Goal: Task Accomplishment & Management: Use online tool/utility

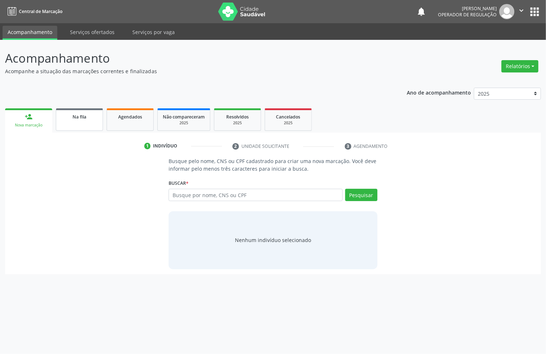
click at [89, 121] on link "Na fila" at bounding box center [79, 119] width 47 height 22
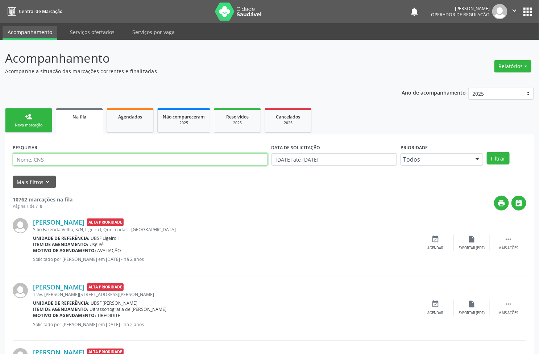
click at [95, 158] on input "text" at bounding box center [140, 159] width 255 height 12
type input "702304103566513"
click at [487, 152] on button "Filtrar" at bounding box center [498, 158] width 23 height 12
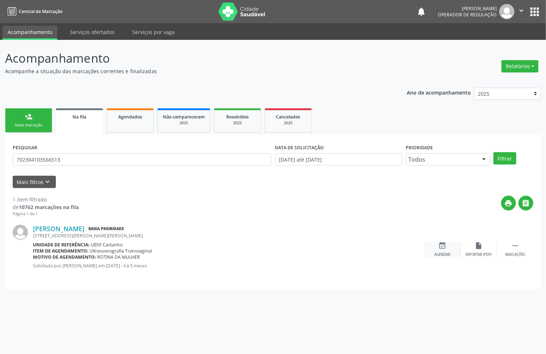
click at [446, 249] on div "event_available Agendar" at bounding box center [442, 250] width 36 height 16
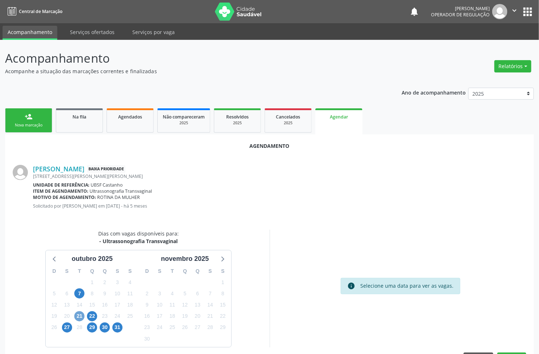
click at [80, 314] on span "21" at bounding box center [79, 316] width 10 height 10
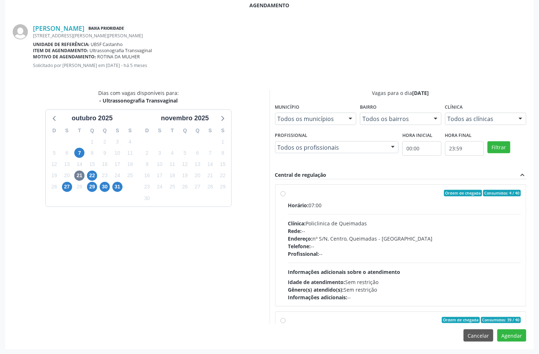
click at [423, 237] on div "Endereço: nº S/N, Centro, Queimadas - PB" at bounding box center [404, 239] width 233 height 8
click at [286, 196] on input "Ordem de chegada Consumidos: 4 / 40 Horário: 07:00 Clínica: Policlinica de Quei…" at bounding box center [283, 193] width 5 height 7
radio input "true"
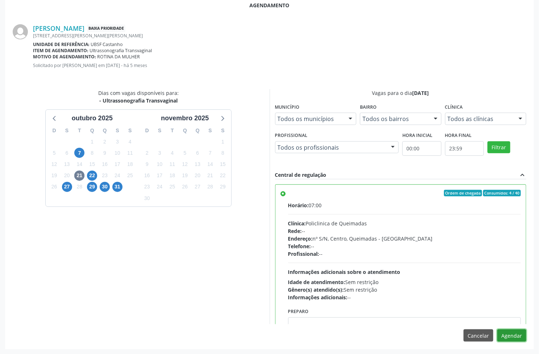
click at [510, 335] on button "Agendar" at bounding box center [511, 335] width 29 height 12
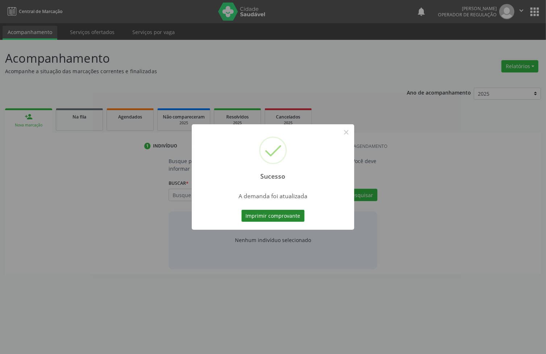
click at [288, 220] on button "Imprimir comprovante" at bounding box center [272, 216] width 63 height 12
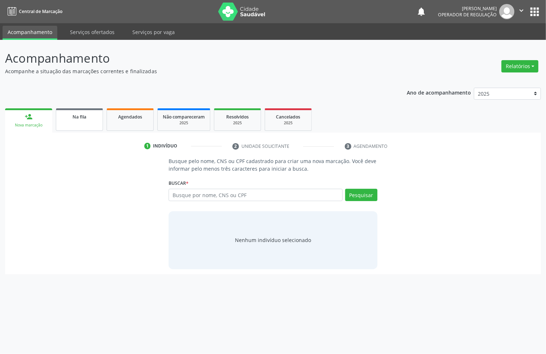
click at [102, 127] on link "Na fila" at bounding box center [79, 119] width 47 height 22
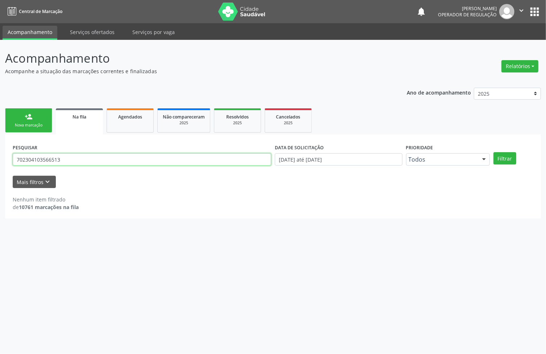
click at [118, 161] on input "702304103566513" at bounding box center [142, 159] width 258 height 12
click at [493, 152] on button "Filtrar" at bounding box center [504, 158] width 23 height 12
click at [119, 162] on input "70823181218845" at bounding box center [142, 159] width 258 height 12
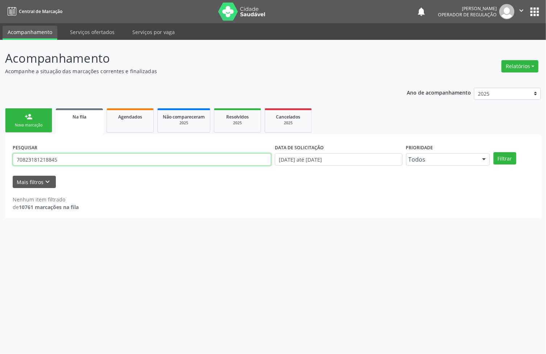
click at [25, 157] on input "70823181218845" at bounding box center [142, 159] width 258 height 12
click at [27, 157] on input "70823181218845" at bounding box center [142, 159] width 258 height 12
type input "708203181218845"
click at [493, 152] on button "Filtrar" at bounding box center [504, 158] width 23 height 12
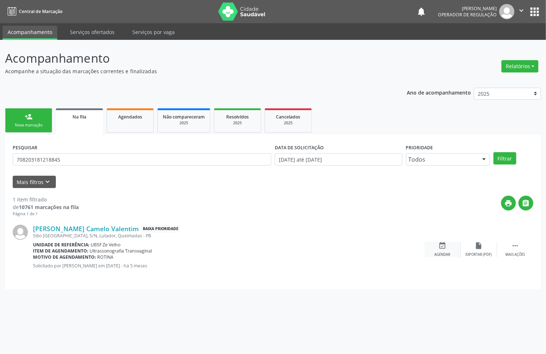
click at [443, 247] on icon "event_available" at bounding box center [443, 246] width 8 height 8
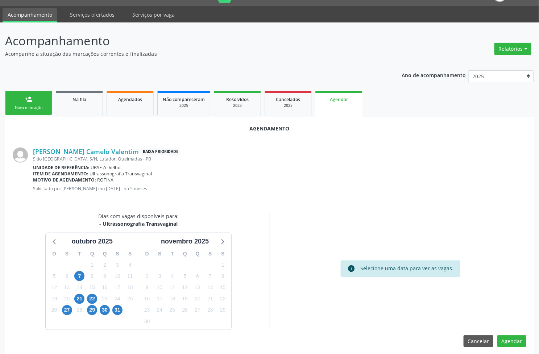
scroll to position [24, 0]
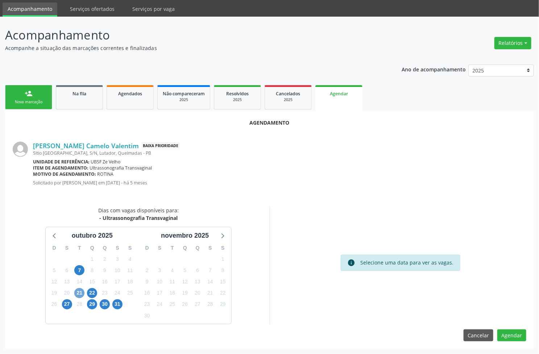
click at [77, 294] on span "21" at bounding box center [79, 293] width 10 height 10
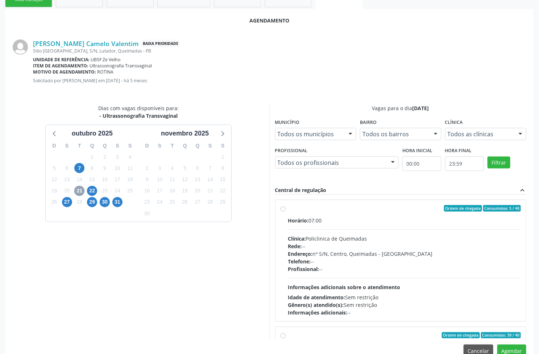
scroll to position [141, 0]
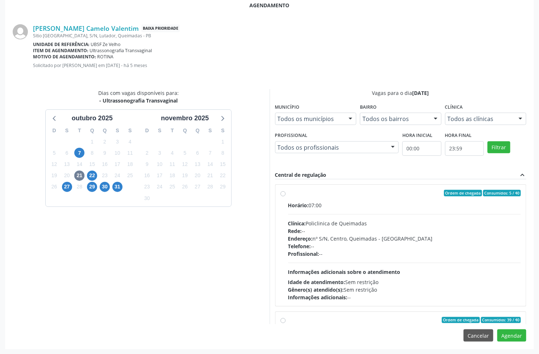
click at [358, 258] on div "Horário: 07:00 Clínica: Policlinica de Queimadas Rede: -- Endereço: nº S/N, Cen…" at bounding box center [404, 252] width 233 height 100
click at [286, 196] on input "Ordem de chegada Consumidos: 5 / 40 Horário: 07:00 Clínica: Policlinica de Quei…" at bounding box center [283, 193] width 5 height 7
radio input "true"
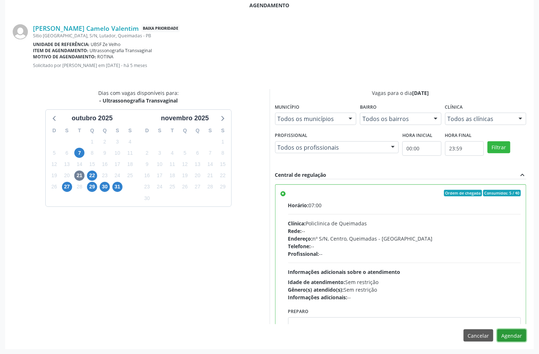
click at [514, 333] on button "Agendar" at bounding box center [511, 335] width 29 height 12
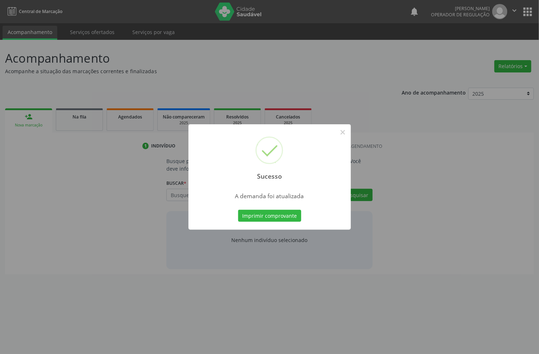
scroll to position [0, 0]
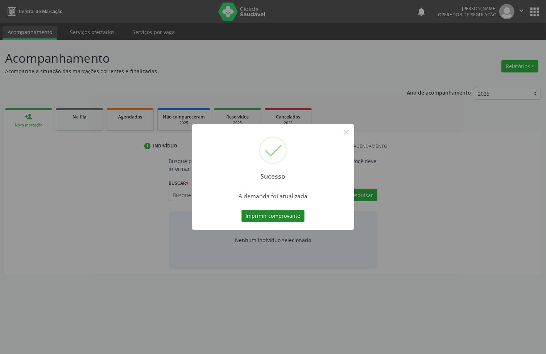
click at [248, 218] on button "Imprimir comprovante" at bounding box center [272, 216] width 63 height 12
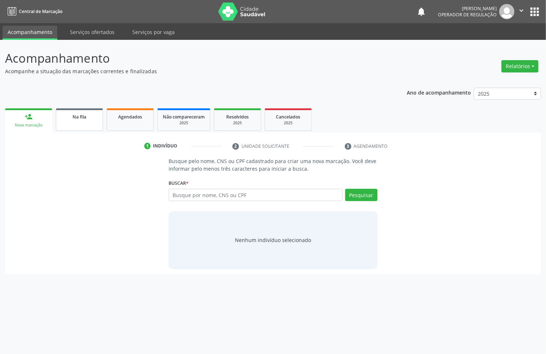
click at [67, 121] on link "Na fila" at bounding box center [79, 119] width 47 height 22
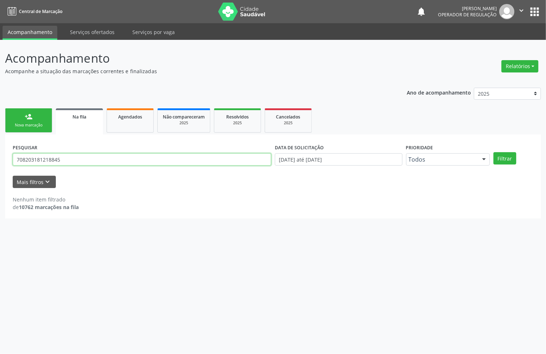
click at [58, 156] on input "708203181218845" at bounding box center [142, 159] width 258 height 12
type input "maria ayrla"
click at [493, 152] on button "Filtrar" at bounding box center [504, 158] width 23 height 12
click at [60, 159] on input "maria ayrla" at bounding box center [142, 159] width 258 height 12
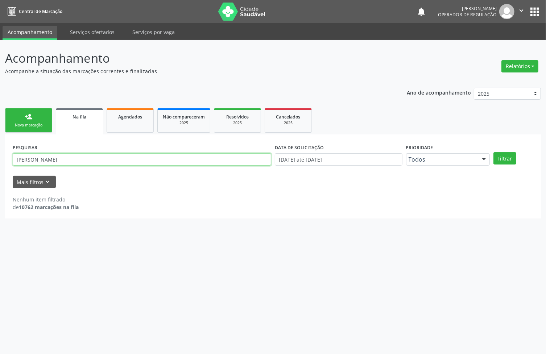
click at [60, 159] on input "maria ayrla" at bounding box center [142, 159] width 258 height 12
drag, startPoint x: 115, startPoint y: 120, endPoint x: 111, endPoint y: 122, distance: 4.7
click at [115, 120] on div "Agendados" at bounding box center [130, 117] width 36 height 8
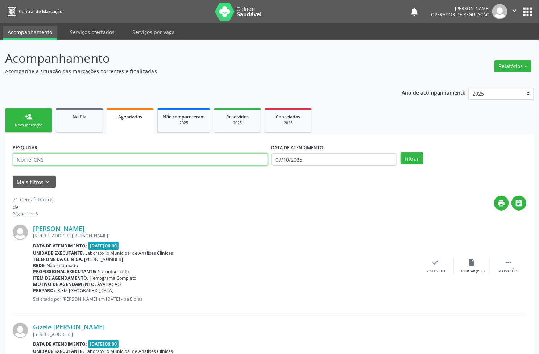
click at [66, 161] on input "text" at bounding box center [140, 159] width 255 height 12
paste input "maria ayrla"
type input "maria ayrla"
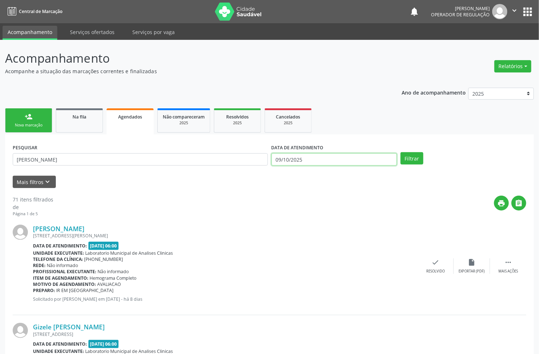
click at [360, 158] on input "09/10/2025" at bounding box center [334, 159] width 126 height 12
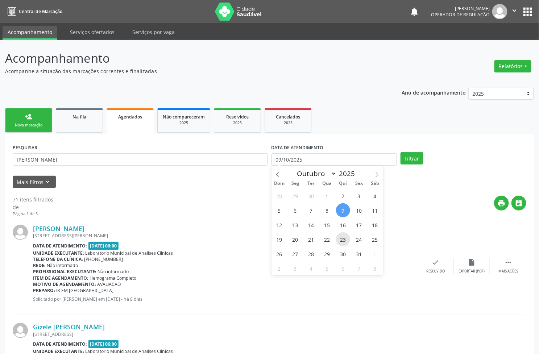
click at [346, 234] on span "23" at bounding box center [343, 239] width 14 height 14
type input "23/10/2025"
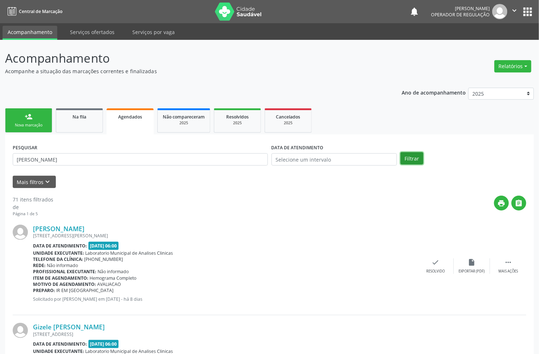
click at [414, 155] on button "Filtrar" at bounding box center [411, 158] width 23 height 12
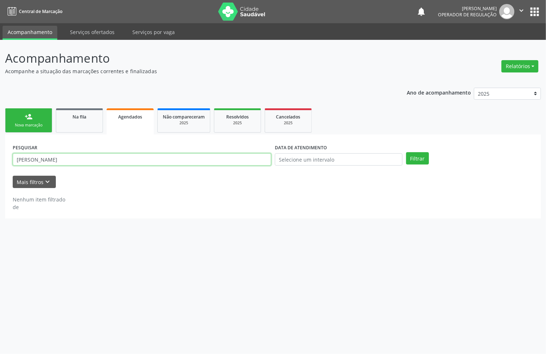
click at [49, 161] on input "maria ayrla" at bounding box center [142, 159] width 258 height 12
click at [84, 118] on span "Na fila" at bounding box center [79, 117] width 14 height 6
click at [73, 154] on input "maria ayrla" at bounding box center [142, 159] width 258 height 12
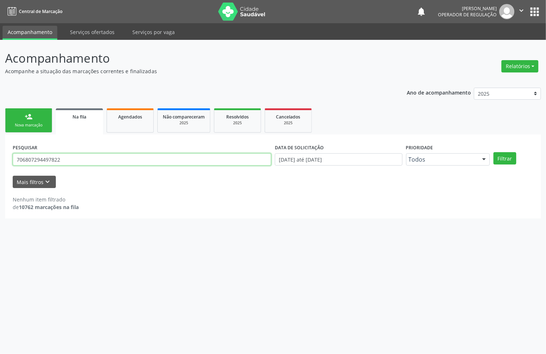
type input "706807294497822"
click at [493, 152] on button "Filtrar" at bounding box center [504, 158] width 23 height 12
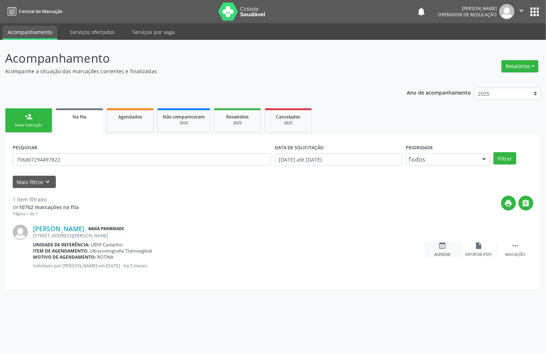
click at [440, 252] on div "event_available Agendar" at bounding box center [442, 250] width 36 height 16
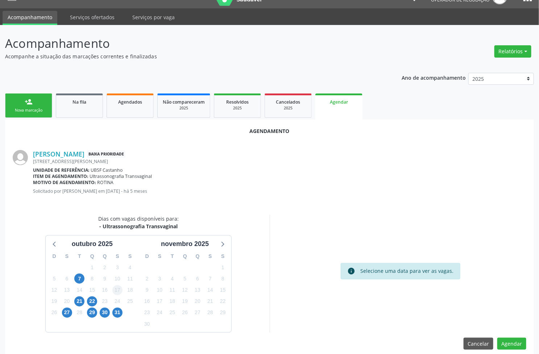
scroll to position [24, 0]
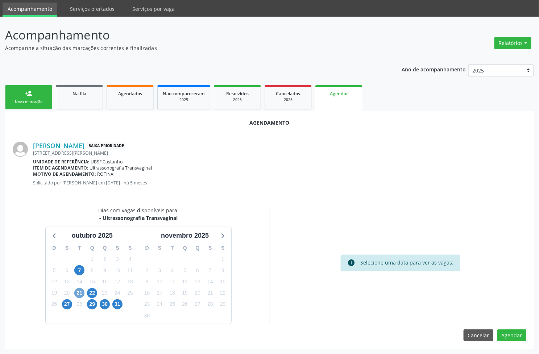
click at [82, 294] on span "21" at bounding box center [79, 293] width 10 height 10
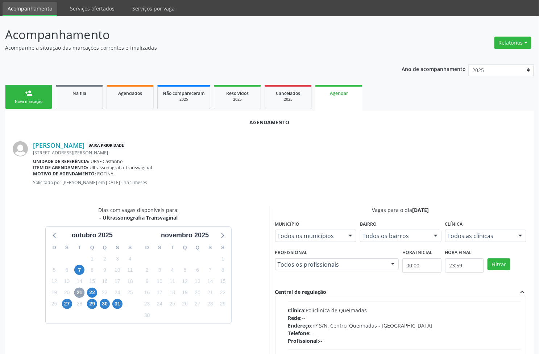
scroll to position [45, 0]
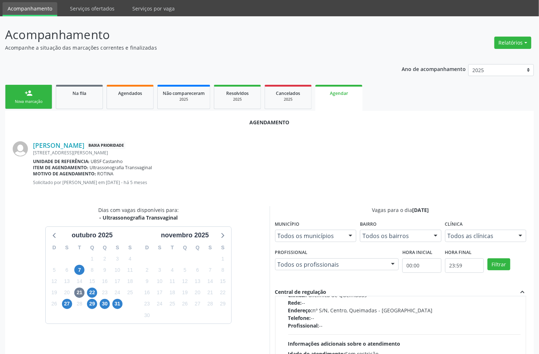
click at [330, 309] on div "Endereço: nº S/N, Centro, Queimadas - PB" at bounding box center [404, 311] width 233 height 8
click at [286, 268] on input "Ordem de chegada Consumidos: 6 / 40 Horário: 07:00 Clínica: Policlinica de Quei…" at bounding box center [283, 265] width 5 height 7
radio input "true"
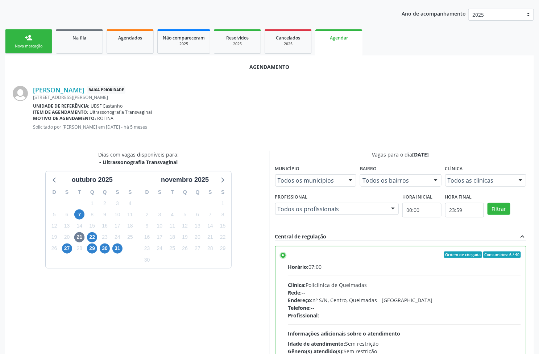
scroll to position [141, 0]
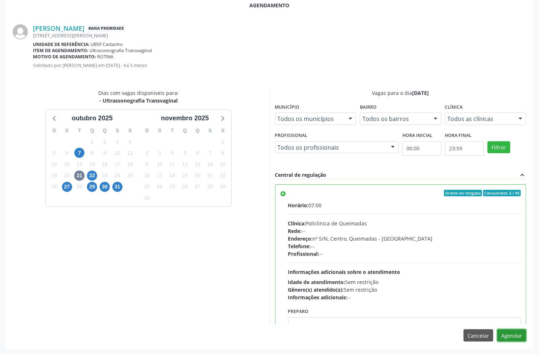
click at [508, 337] on button "Agendar" at bounding box center [511, 335] width 29 height 12
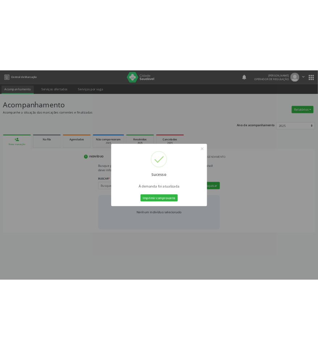
scroll to position [0, 0]
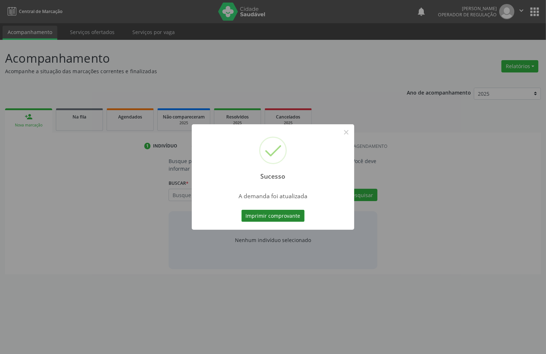
click at [275, 215] on button "Imprimir comprovante" at bounding box center [272, 216] width 63 height 12
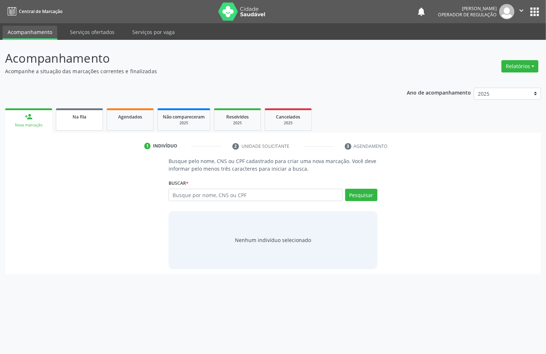
click at [82, 122] on link "Na fila" at bounding box center [79, 119] width 47 height 22
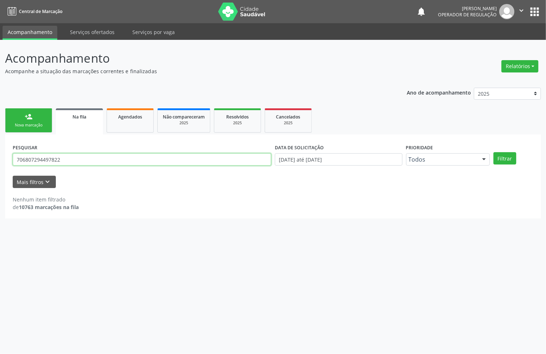
click at [68, 155] on input "706807294497822" at bounding box center [142, 159] width 258 height 12
click at [493, 152] on button "Filtrar" at bounding box center [504, 158] width 23 height 12
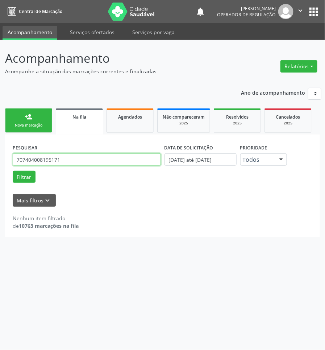
click at [109, 161] on input "707404008195171" at bounding box center [87, 159] width 148 height 12
click at [121, 158] on input "707404008195171" at bounding box center [87, 159] width 148 height 12
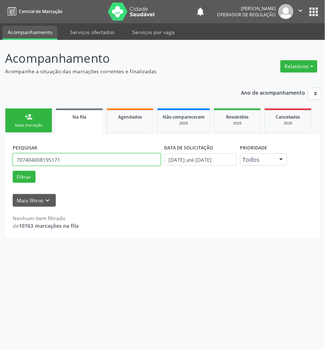
click at [121, 158] on input "707404008195171" at bounding box center [87, 159] width 148 height 12
click at [13, 171] on button "Filtrar" at bounding box center [24, 177] width 23 height 12
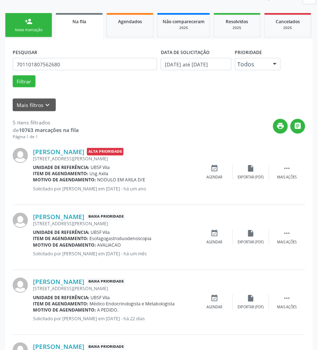
scroll to position [42, 0]
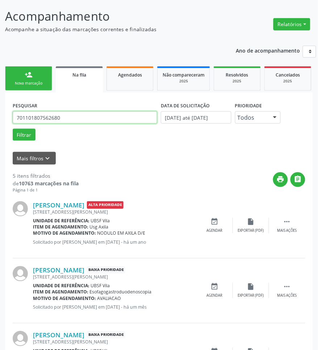
click at [39, 117] on input "701101807562680" at bounding box center [85, 117] width 145 height 12
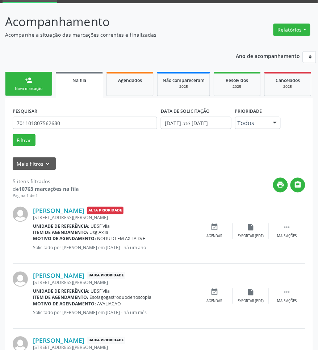
scroll to position [0, 0]
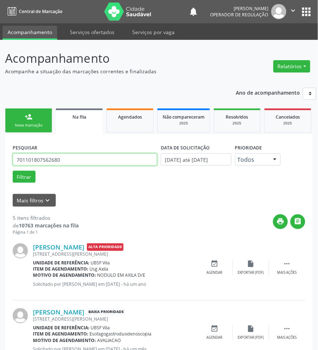
click at [75, 158] on input "701101807562680" at bounding box center [85, 159] width 145 height 12
click at [13, 171] on button "Filtrar" at bounding box center [24, 177] width 23 height 12
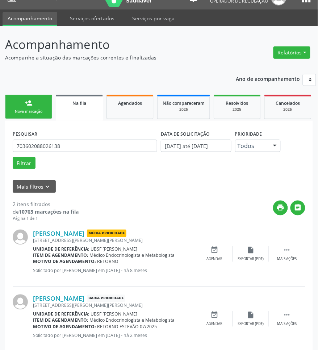
scroll to position [28, 0]
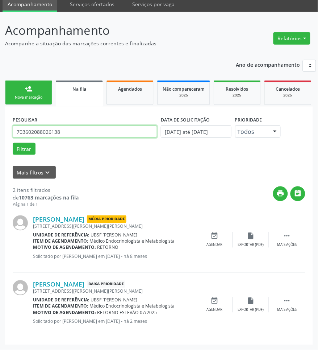
click at [84, 136] on input "703602088026138" at bounding box center [85, 131] width 145 height 12
click at [84, 137] on input "703602088026138" at bounding box center [85, 131] width 145 height 12
click at [13, 143] on button "Filtrar" at bounding box center [24, 149] width 23 height 12
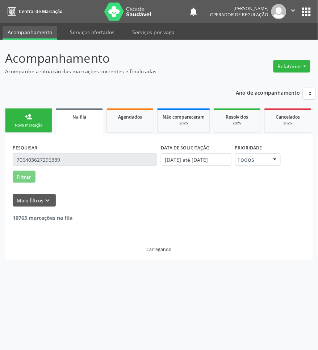
scroll to position [0, 0]
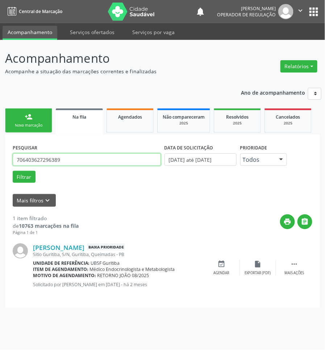
click at [73, 157] on input "706403627296389" at bounding box center [87, 159] width 148 height 12
click at [104, 164] on input "706403627296389" at bounding box center [87, 159] width 148 height 12
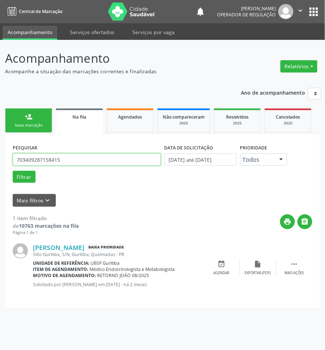
click at [13, 171] on button "Filtrar" at bounding box center [24, 177] width 23 height 12
click at [91, 159] on input "703409287158415" at bounding box center [87, 159] width 148 height 12
click at [60, 158] on input "703409287158415" at bounding box center [87, 159] width 148 height 12
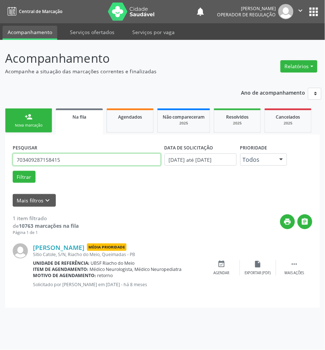
click at [60, 158] on input "703409287158415" at bounding box center [87, 159] width 148 height 12
click at [13, 171] on button "Filtrar" at bounding box center [24, 177] width 23 height 12
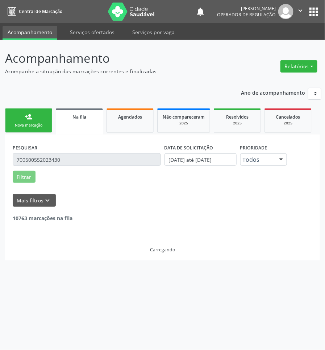
click at [60, 158] on input "700500552023430" at bounding box center [87, 159] width 148 height 12
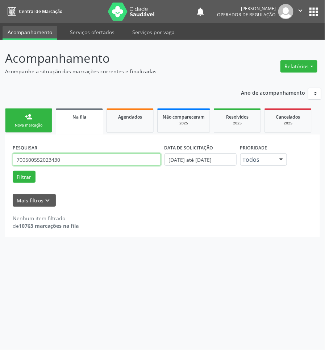
click at [60, 158] on input "700500552023430" at bounding box center [87, 159] width 148 height 12
click at [61, 158] on input "700500552023430" at bounding box center [87, 159] width 148 height 12
click at [102, 157] on input "700500552023430" at bounding box center [87, 159] width 148 height 12
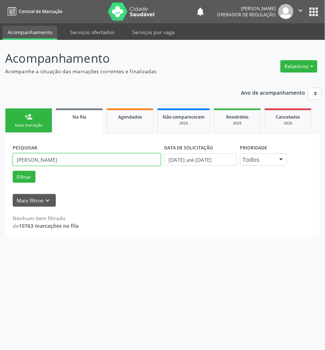
click at [13, 171] on button "Filtrar" at bounding box center [24, 177] width 23 height 12
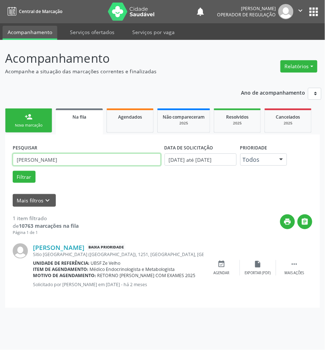
click at [65, 163] on input "[PERSON_NAME]" at bounding box center [87, 159] width 148 height 12
click at [13, 171] on button "Filtrar" at bounding box center [24, 177] width 23 height 12
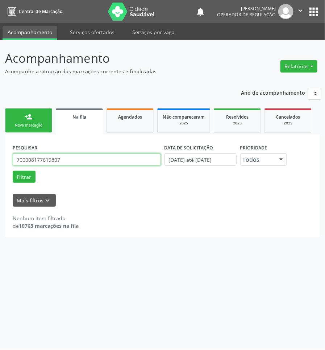
click at [65, 163] on input "700008177619807" at bounding box center [87, 159] width 148 height 12
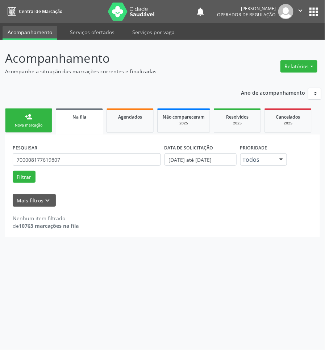
click at [76, 164] on div "PESQUISAR 700008177619807" at bounding box center [87, 156] width 152 height 28
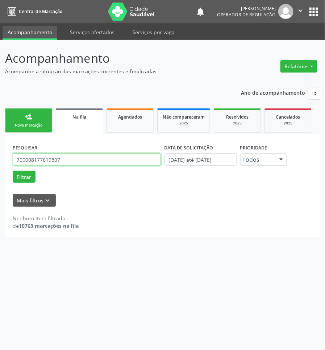
click at [76, 164] on input "700008177619807" at bounding box center [87, 159] width 148 height 12
click at [13, 171] on button "Filtrar" at bounding box center [24, 177] width 23 height 12
click at [75, 164] on input "707404008195171" at bounding box center [87, 159] width 148 height 12
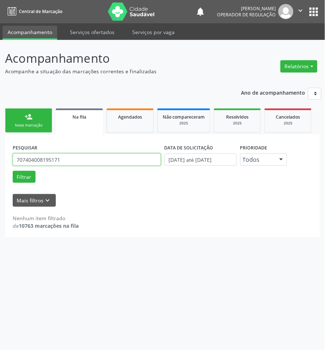
click at [75, 164] on input "707404008195171" at bounding box center [87, 159] width 148 height 12
click at [95, 157] on input "707404008195171" at bounding box center [87, 159] width 148 height 12
click at [13, 171] on button "Filtrar" at bounding box center [24, 177] width 23 height 12
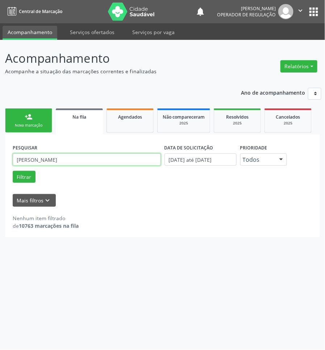
click at [47, 163] on input "[PERSON_NAME]" at bounding box center [87, 159] width 148 height 12
click at [47, 160] on input "[PERSON_NAME]" at bounding box center [87, 159] width 148 height 12
drag, startPoint x: 65, startPoint y: 160, endPoint x: 50, endPoint y: 162, distance: 14.7
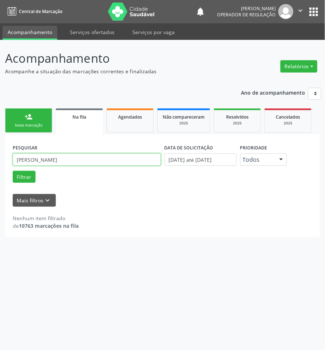
click at [50, 162] on input "[PERSON_NAME]" at bounding box center [87, 159] width 148 height 12
click at [13, 171] on button "Filtrar" at bounding box center [24, 177] width 23 height 12
drag, startPoint x: 51, startPoint y: 161, endPoint x: 39, endPoint y: 161, distance: 12.0
click at [39, 161] on input "madalena silv" at bounding box center [87, 159] width 148 height 12
type input "madalena"
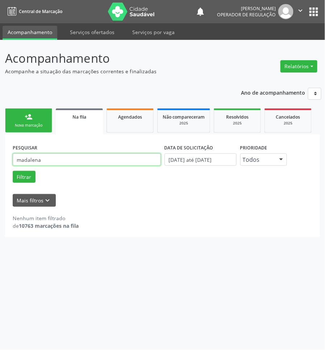
click at [13, 171] on button "Filtrar" at bounding box center [24, 177] width 23 height 12
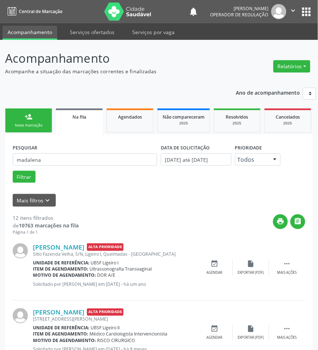
click at [311, 14] on button "apps" at bounding box center [306, 11] width 13 height 13
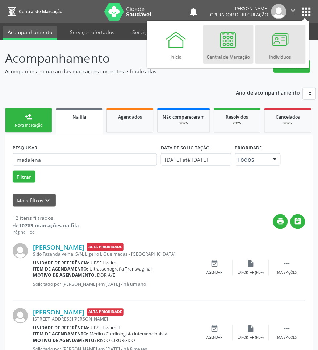
click at [265, 46] on link "Indivíduos" at bounding box center [281, 44] width 50 height 39
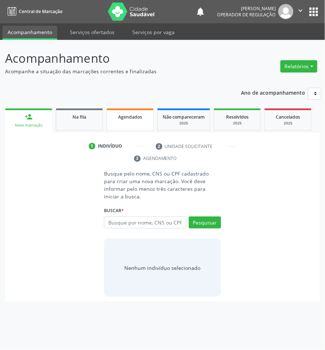
click at [134, 118] on span "Agendados" at bounding box center [130, 117] width 24 height 6
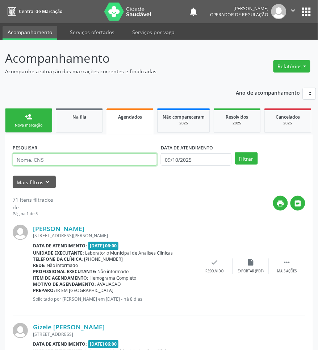
drag, startPoint x: 62, startPoint y: 163, endPoint x: 66, endPoint y: 162, distance: 4.5
click at [62, 163] on input "text" at bounding box center [85, 159] width 145 height 12
paste input "707404008195171"
type input "707404008195171"
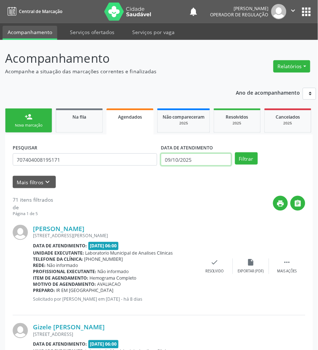
drag, startPoint x: 178, startPoint y: 160, endPoint x: 178, endPoint y: 166, distance: 5.8
click at [178, 162] on input "09/10/2025" at bounding box center [196, 159] width 71 height 12
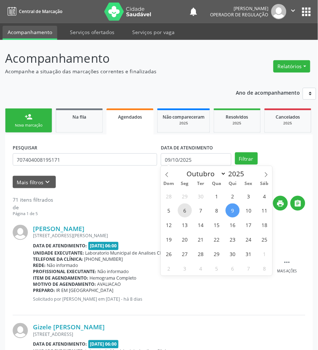
click at [184, 211] on span "6" at bounding box center [185, 210] width 14 height 14
type input "[DATE]"
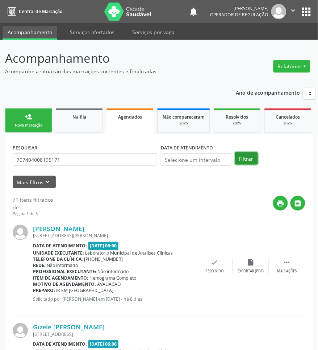
click at [246, 157] on button "Filtrar" at bounding box center [246, 158] width 23 height 12
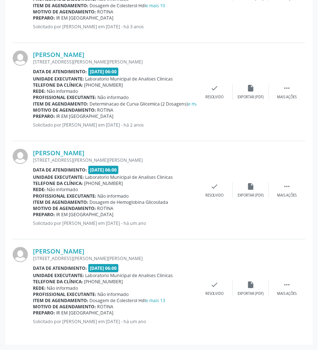
scroll to position [1, 0]
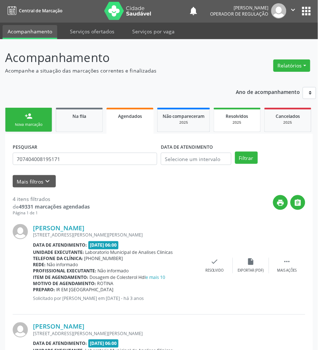
click at [253, 120] on div "2025" at bounding box center [237, 122] width 36 height 5
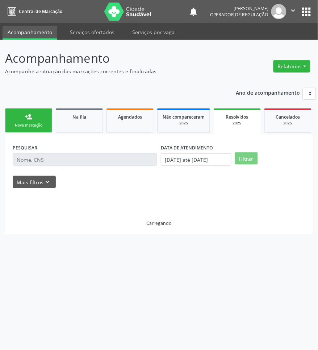
scroll to position [0, 0]
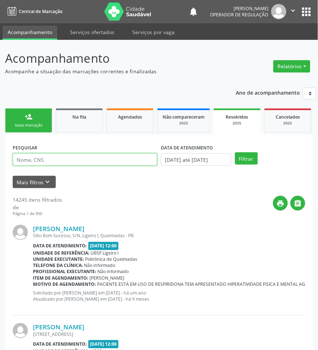
click at [48, 156] on input "text" at bounding box center [85, 159] width 145 height 12
paste input "707404008195171"
click at [235, 152] on button "Filtrar" at bounding box center [246, 158] width 23 height 12
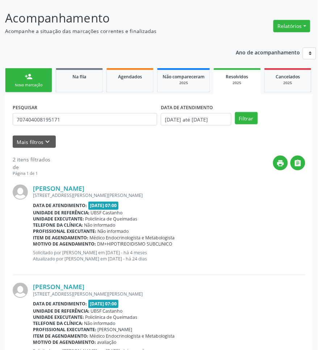
scroll to position [76, 0]
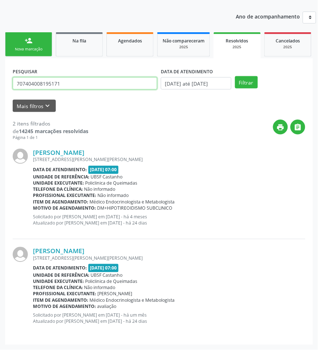
click at [66, 89] on input "707404008195171" at bounding box center [85, 83] width 145 height 12
paste input "1101807562680"
type input "701101807562680"
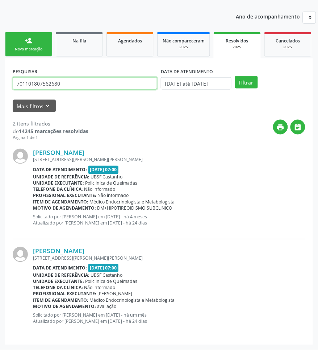
click at [235, 76] on button "Filtrar" at bounding box center [246, 82] width 23 height 12
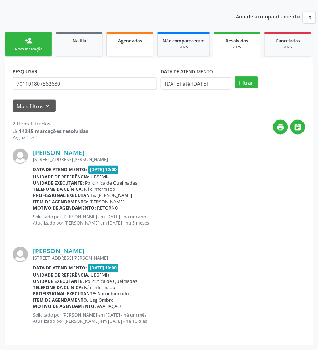
click at [120, 47] on link "Agendados" at bounding box center [130, 44] width 47 height 24
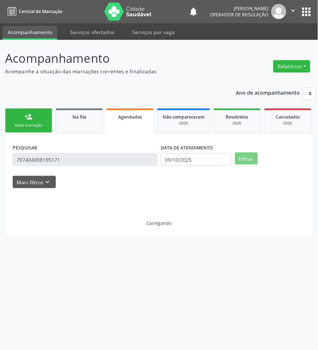
scroll to position [0, 0]
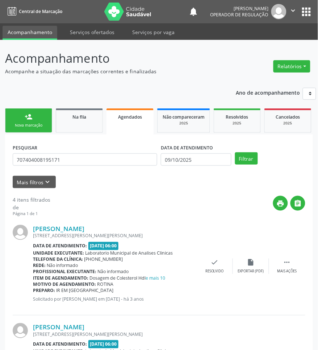
click at [92, 167] on div "PESQUISAR 707404008195171" at bounding box center [85, 156] width 148 height 28
click at [91, 166] on div "PESQUISAR 707404008195171" at bounding box center [85, 156] width 148 height 28
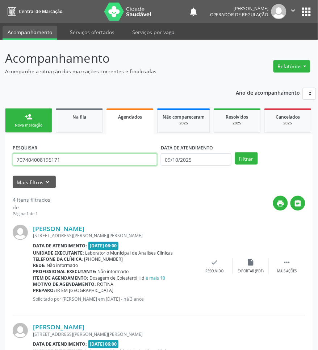
click at [80, 160] on input "707404008195171" at bounding box center [85, 159] width 145 height 12
paste input "1101807562680"
type input "701101807562680"
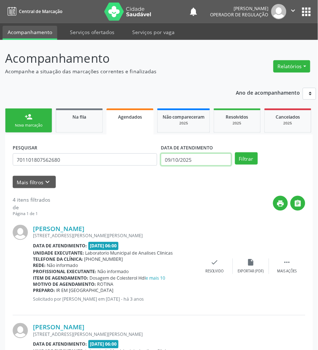
click at [178, 162] on input "09/10/2025" at bounding box center [196, 159] width 71 height 12
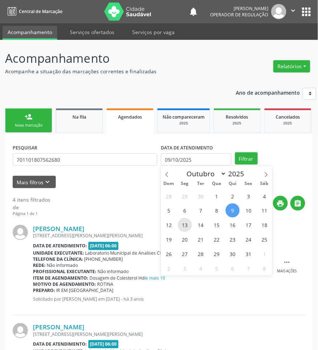
click at [184, 225] on span "13" at bounding box center [185, 225] width 14 height 14
type input "[DATE]"
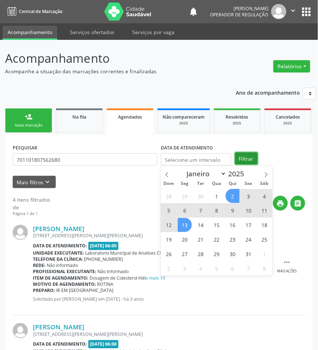
click at [243, 162] on button "Filtrar" at bounding box center [246, 158] width 23 height 12
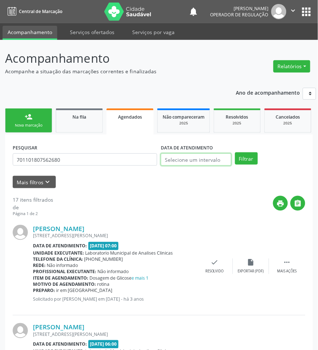
drag, startPoint x: 206, startPoint y: 161, endPoint x: 209, endPoint y: 180, distance: 19.2
click at [205, 161] on input "text" at bounding box center [196, 159] width 71 height 12
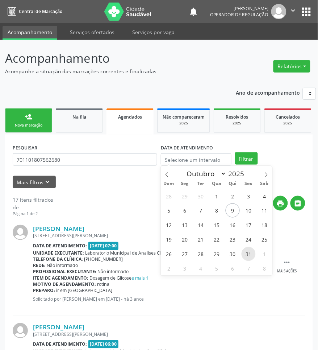
click at [251, 254] on span "31" at bounding box center [249, 254] width 14 height 14
type input "[DATE]"
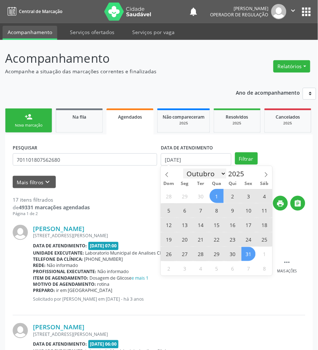
click at [222, 175] on select "Janeiro Fevereiro Março Abril Maio Junho Julho Agosto Setembro Outubro Novembro…" at bounding box center [204, 174] width 43 height 10
select select "0"
click at [183, 169] on select "Janeiro Fevereiro Março Abril Maio Junho Julho Agosto Setembro Outubro Novembro…" at bounding box center [204, 174] width 43 height 10
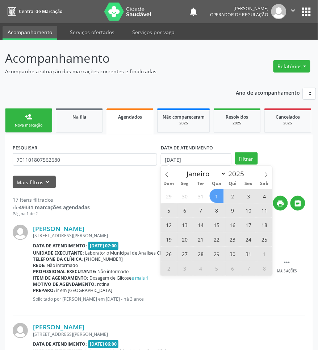
click at [217, 196] on span "1" at bounding box center [217, 196] width 14 height 14
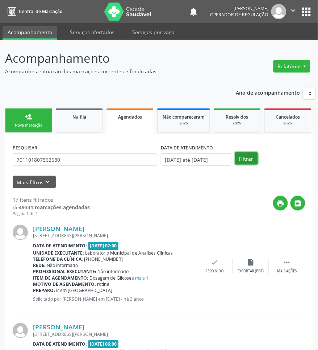
click at [247, 160] on button "Filtrar" at bounding box center [246, 158] width 23 height 12
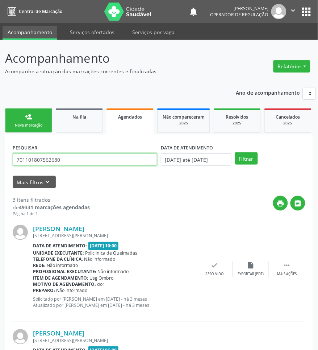
click at [69, 157] on input "701101807562680" at bounding box center [85, 159] width 145 height 12
paste input "6403627296389"
type input "706403627296389"
click at [235, 152] on button "Filtrar" at bounding box center [246, 158] width 23 height 12
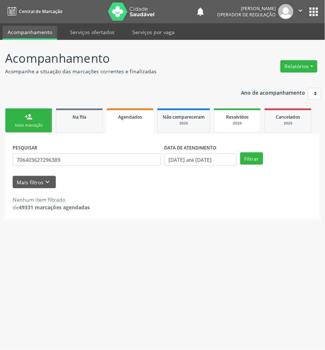
click at [234, 123] on div "2025" at bounding box center [237, 122] width 36 height 5
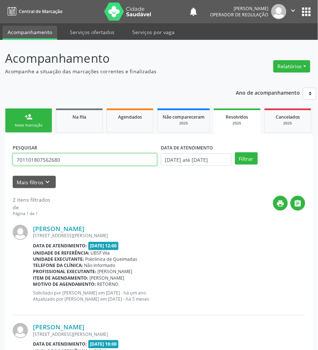
click at [100, 165] on input "701101807562680" at bounding box center [85, 159] width 145 height 12
paste input "6403627296389"
click at [235, 152] on button "Filtrar" at bounding box center [246, 158] width 23 height 12
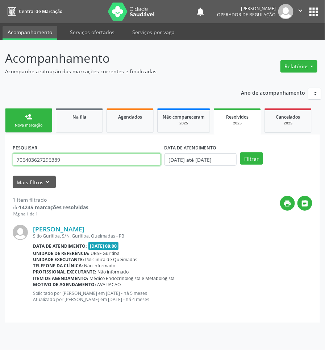
click at [62, 162] on input "706403627296389" at bounding box center [87, 159] width 148 height 12
paste input "3409287158415"
type input "703409287158415"
click at [240, 152] on button "Filtrar" at bounding box center [251, 158] width 23 height 12
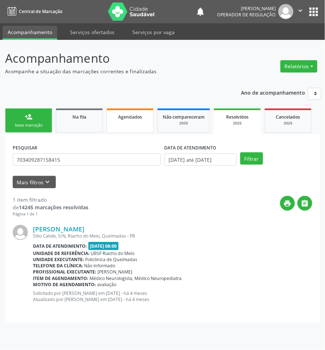
click at [123, 126] on link "Agendados" at bounding box center [130, 120] width 47 height 24
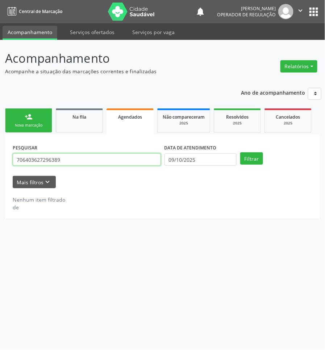
click at [96, 162] on input "706403627296389" at bounding box center [87, 159] width 148 height 12
paste input "3409287158415"
type input "703409287158415"
click at [240, 152] on button "Filtrar" at bounding box center [251, 158] width 23 height 12
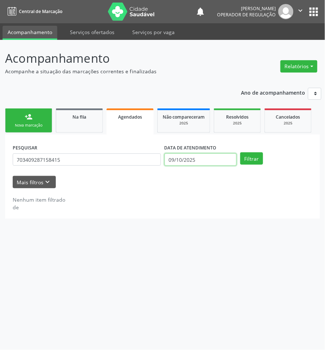
drag, startPoint x: 185, startPoint y: 162, endPoint x: 183, endPoint y: 167, distance: 5.7
click at [185, 163] on input "09/10/2025" at bounding box center [201, 159] width 72 height 12
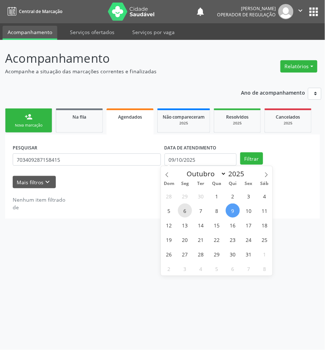
drag, startPoint x: 186, startPoint y: 209, endPoint x: 245, endPoint y: 179, distance: 66.1
click at [186, 209] on span "6" at bounding box center [185, 210] width 14 height 14
type input "[DATE]"
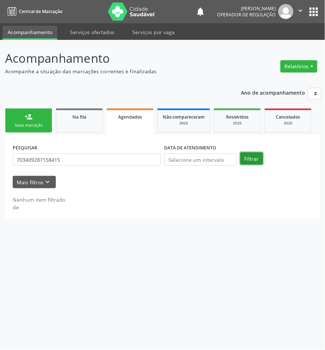
click at [254, 158] on button "Filtrar" at bounding box center [251, 158] width 23 height 12
click at [259, 160] on button "Filtrar" at bounding box center [251, 158] width 23 height 12
click at [258, 126] on link "Resolvidos 2025" at bounding box center [237, 120] width 47 height 24
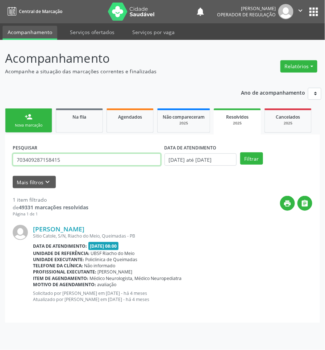
click at [111, 161] on input "703409287158415" at bounding box center [87, 159] width 148 height 12
click at [240, 152] on button "Filtrar" at bounding box center [251, 158] width 23 height 12
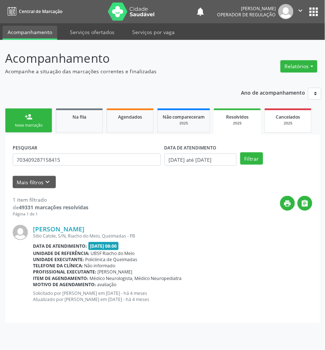
click at [272, 122] on div "2025" at bounding box center [288, 122] width 36 height 5
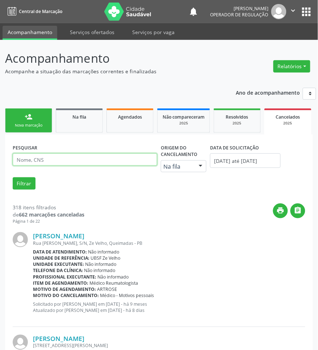
click at [133, 161] on input "text" at bounding box center [85, 159] width 145 height 12
paste input "703409287158415"
type input "703409287158415"
click at [13, 177] on button "Filtrar" at bounding box center [24, 183] width 23 height 12
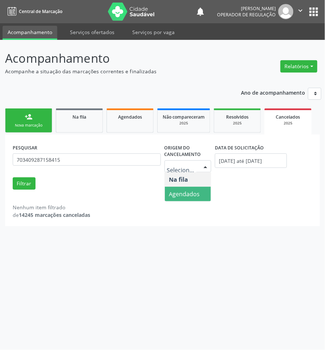
click at [186, 190] on span "Agendados" at bounding box center [184, 194] width 31 height 8
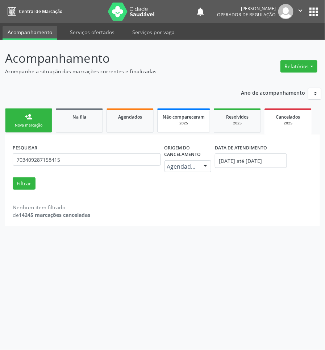
click at [194, 122] on div "2025" at bounding box center [184, 122] width 42 height 5
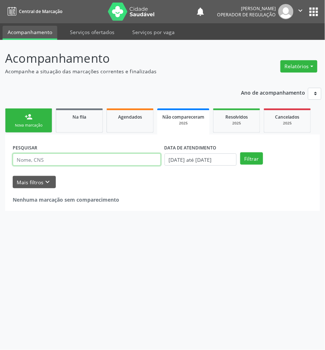
click at [40, 160] on input "text" at bounding box center [87, 159] width 148 height 12
paste input "703409287158415"
type input "703409287158415"
click at [240, 152] on button "Filtrar" at bounding box center [251, 158] width 23 height 12
click at [118, 161] on input "703409287158415" at bounding box center [87, 159] width 148 height 12
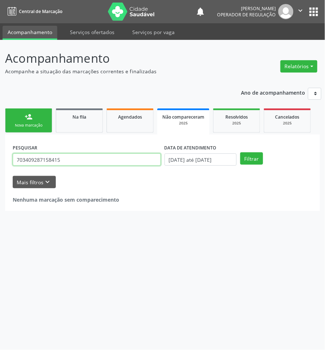
click at [118, 161] on input "703409287158415" at bounding box center [87, 159] width 148 height 12
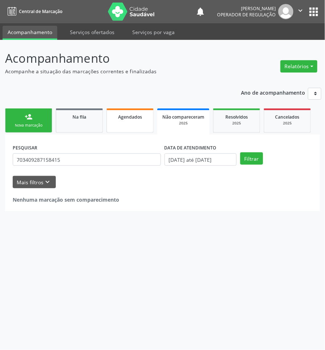
click at [125, 121] on link "Agendados" at bounding box center [130, 120] width 47 height 24
select select "9"
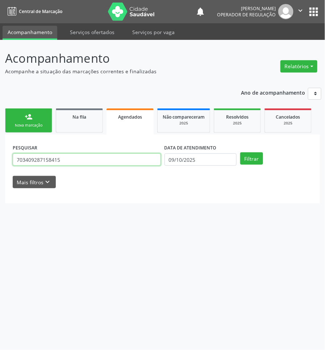
click at [102, 161] on input "703409287158415" at bounding box center [87, 159] width 148 height 12
paste input "0500552023430"
type input "700500552023430"
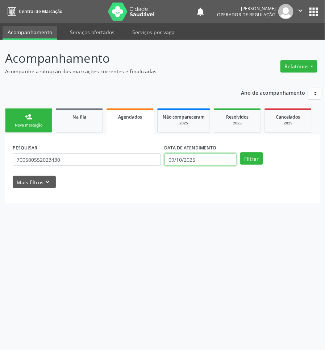
click at [179, 161] on input "09/10/2025" at bounding box center [201, 159] width 72 height 12
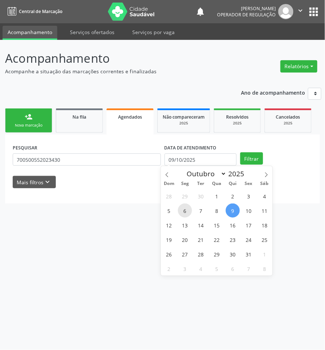
click at [188, 212] on span "6" at bounding box center [185, 210] width 14 height 14
type input "[DATE]"
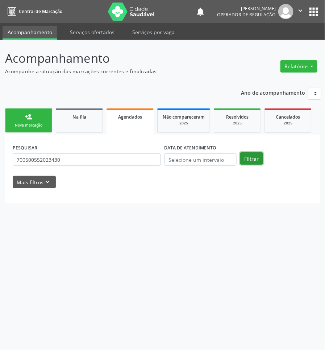
click at [249, 158] on button "Filtrar" at bounding box center [251, 158] width 23 height 12
click at [247, 161] on button "Filtrar" at bounding box center [251, 158] width 23 height 12
click at [253, 123] on div "2025" at bounding box center [237, 122] width 36 height 5
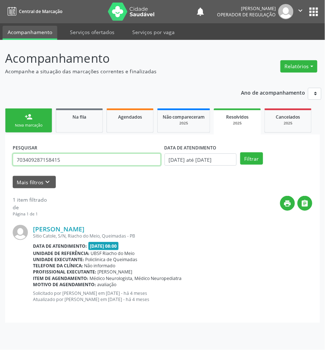
click at [100, 157] on input "703409287158415" at bounding box center [87, 159] width 148 height 12
paste input "0500552023430"
click at [240, 152] on button "Filtrar" at bounding box center [251, 158] width 23 height 12
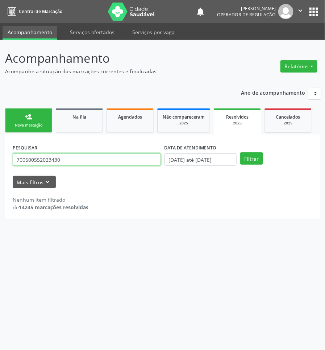
click at [37, 158] on input "700500552023430" at bounding box center [87, 159] width 148 height 12
click at [240, 152] on button "Filtrar" at bounding box center [251, 158] width 23 height 12
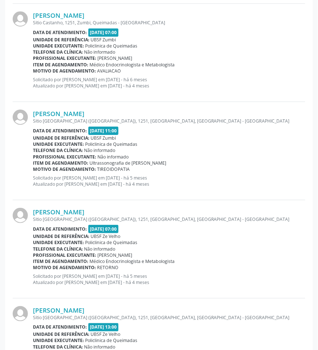
scroll to position [107, 0]
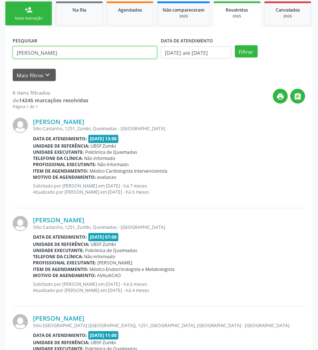
click at [92, 55] on input "[PERSON_NAME]" at bounding box center [85, 52] width 145 height 12
click at [91, 55] on input "[PERSON_NAME]" at bounding box center [85, 52] width 145 height 12
paste input "700008177619807"
click at [235, 45] on button "Filtrar" at bounding box center [246, 51] width 23 height 12
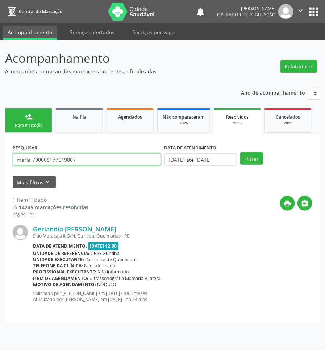
click at [28, 161] on input "maria 700008177619807" at bounding box center [87, 159] width 148 height 12
paste input "text"
type input "700008177619807"
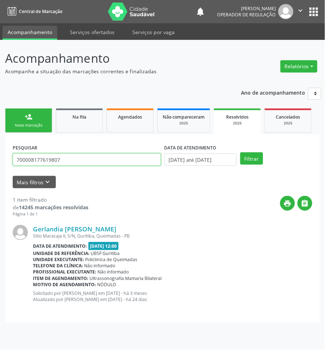
click at [240, 152] on button "Filtrar" at bounding box center [251, 158] width 23 height 12
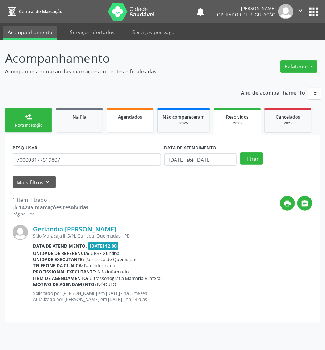
click at [137, 119] on span "Agendados" at bounding box center [130, 117] width 24 height 6
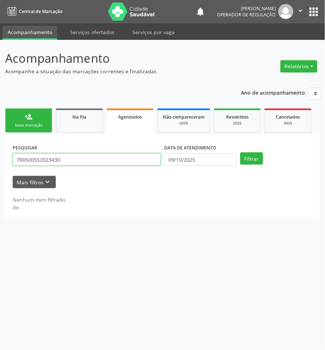
click at [112, 160] on input "700500552023430" at bounding box center [87, 159] width 148 height 12
paste input "008177619807"
type input "700008177619807"
click at [240, 152] on button "Filtrar" at bounding box center [251, 158] width 23 height 12
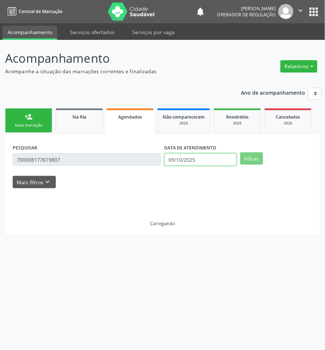
click at [185, 162] on input "09/10/2025" at bounding box center [201, 159] width 72 height 12
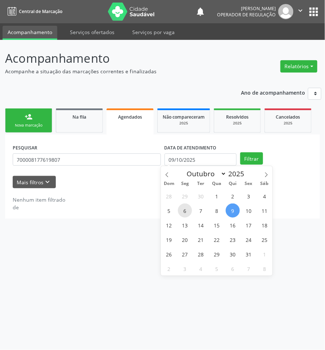
click at [182, 211] on span "6" at bounding box center [185, 210] width 14 height 14
type input "[DATE]"
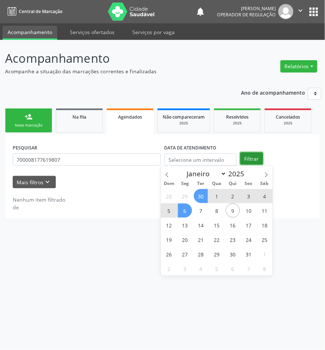
click at [242, 159] on button "Filtrar" at bounding box center [251, 158] width 23 height 12
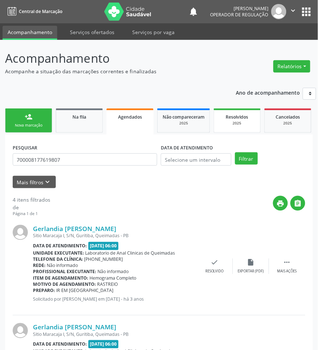
click at [246, 125] on div "2025" at bounding box center [237, 122] width 36 height 5
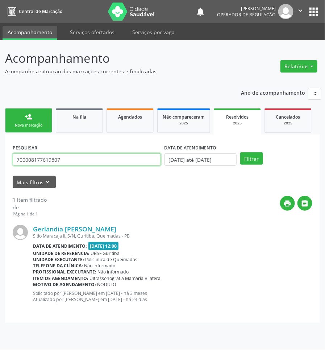
click at [90, 160] on input "700008177619807" at bounding box center [87, 159] width 148 height 12
click at [240, 152] on button "Filtrar" at bounding box center [251, 158] width 23 height 12
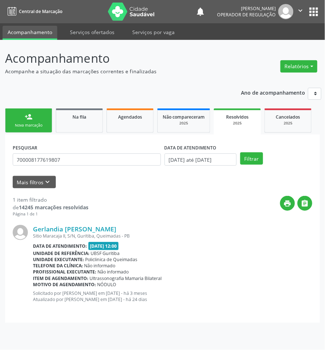
click at [95, 153] on div "PESQUISAR 700008177619807" at bounding box center [87, 156] width 152 height 28
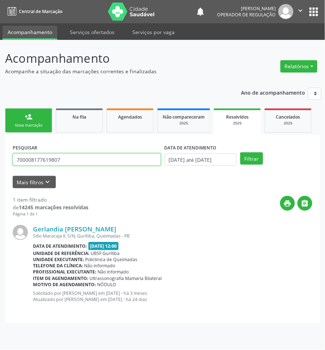
click at [94, 165] on input "700008177619807" at bounding box center [87, 159] width 148 height 12
paste input "7404008195171"
click at [240, 152] on button "Filtrar" at bounding box center [251, 158] width 23 height 12
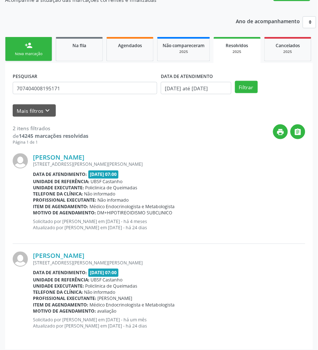
scroll to position [76, 0]
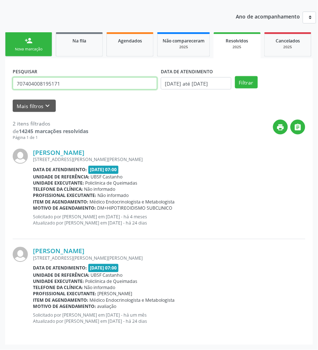
click at [34, 89] on input "707404008195171" at bounding box center [85, 83] width 145 height 12
paste input "[PERSON_NAME]"
type input "[PERSON_NAME]"
click at [235, 76] on button "Filtrar" at bounding box center [246, 82] width 23 height 12
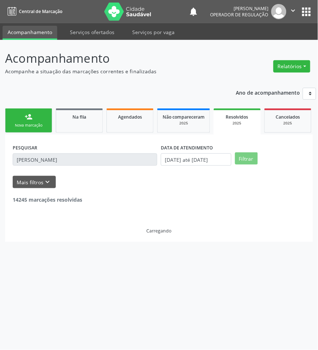
scroll to position [0, 0]
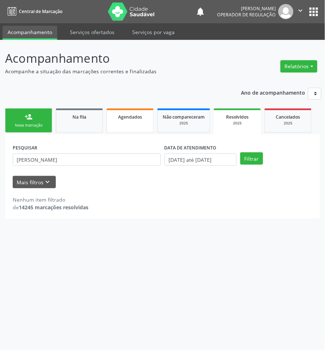
click at [125, 119] on span "Agendados" at bounding box center [130, 117] width 24 height 6
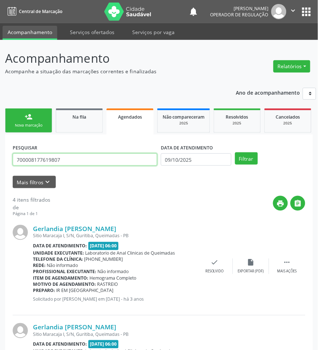
click at [51, 161] on input "700008177619807" at bounding box center [85, 159] width 145 height 12
paste input "[PERSON_NAME]"
type input "[PERSON_NAME]"
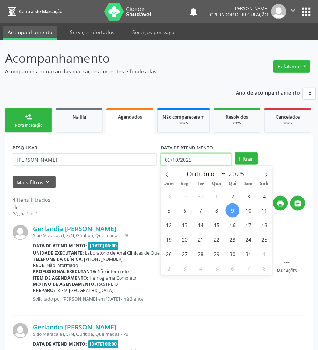
click at [201, 160] on input "09/10/2025" at bounding box center [196, 159] width 71 height 12
click at [211, 226] on span "15" at bounding box center [217, 225] width 14 height 14
type input "[DATE]"
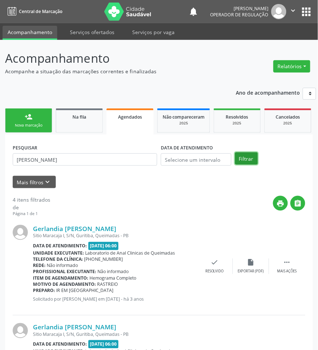
click at [244, 162] on button "Filtrar" at bounding box center [246, 158] width 23 height 12
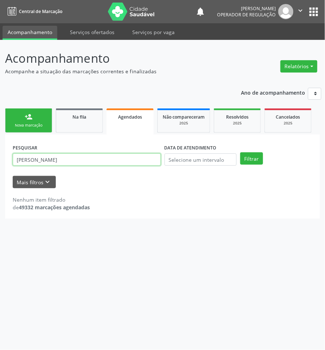
click at [29, 161] on input "[PERSON_NAME]" at bounding box center [87, 159] width 148 height 12
paste input "da"
type input "[PERSON_NAME]"
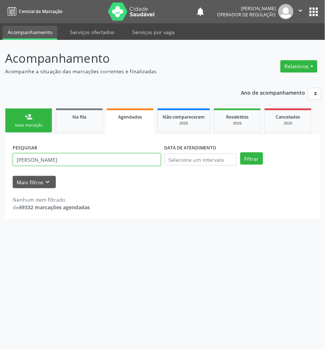
click at [240, 152] on button "Filtrar" at bounding box center [251, 158] width 23 height 12
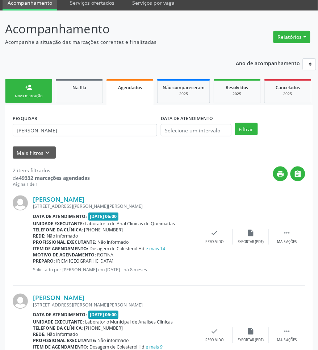
scroll to position [76, 0]
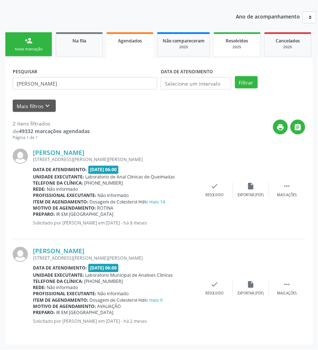
click at [230, 46] on div "2025" at bounding box center [237, 46] width 36 height 5
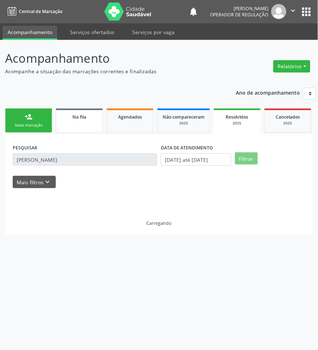
scroll to position [0, 0]
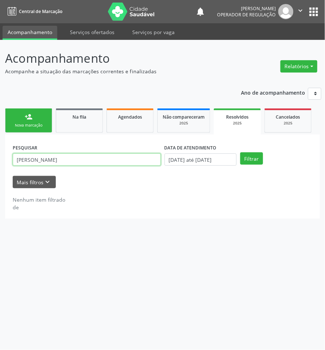
click at [76, 160] on input "[PERSON_NAME]" at bounding box center [87, 159] width 148 height 12
paste input "da"
click at [240, 152] on button "Filtrar" at bounding box center [251, 158] width 23 height 12
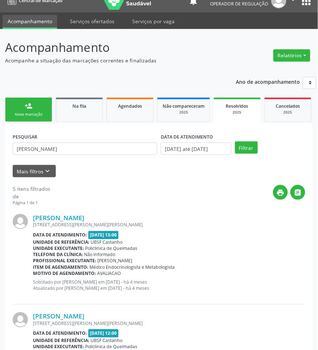
scroll to position [8, 0]
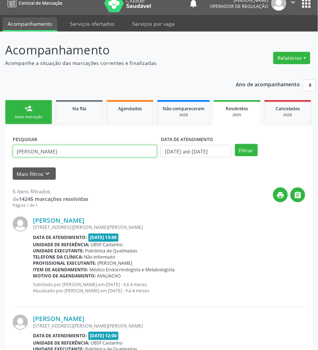
click at [74, 147] on input "[PERSON_NAME]" at bounding box center [85, 151] width 145 height 12
click at [74, 148] on input "[PERSON_NAME]" at bounding box center [85, 151] width 145 height 12
paste input "[PERSON_NAME]"
click at [235, 144] on button "Filtrar" at bounding box center [246, 150] width 23 height 12
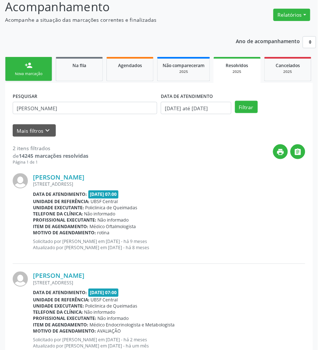
scroll to position [76, 0]
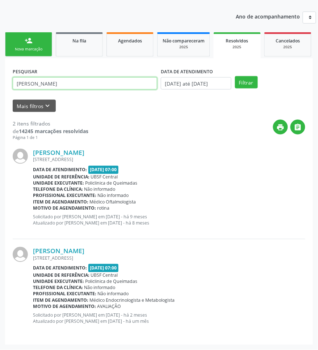
click at [75, 88] on input "[PERSON_NAME]" at bounding box center [85, 83] width 145 height 12
paste input "[PERSON_NAME]"
click at [235, 76] on button "Filtrar" at bounding box center [246, 82] width 23 height 12
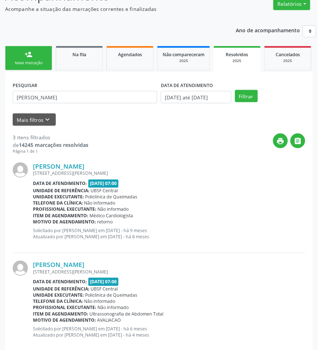
scroll to position [0, 0]
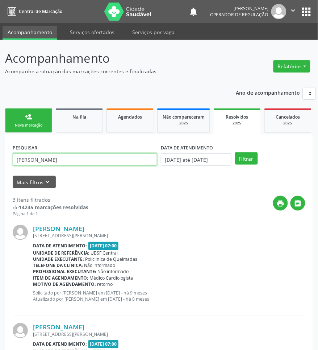
click at [91, 158] on input "[PERSON_NAME]" at bounding box center [85, 159] width 145 height 12
paste input "706901197904633"
paste input "text"
type input "706901197904633"
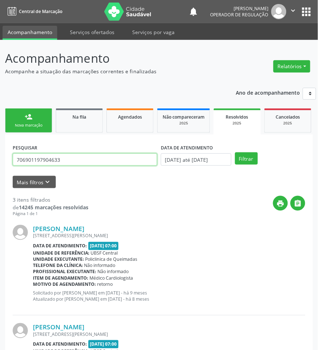
click at [235, 152] on button "Filtrar" at bounding box center [246, 158] width 23 height 12
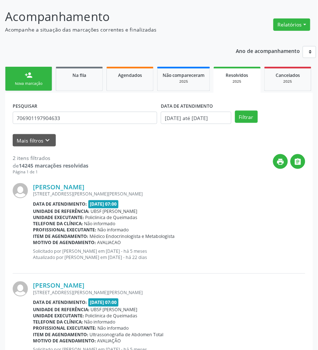
scroll to position [76, 0]
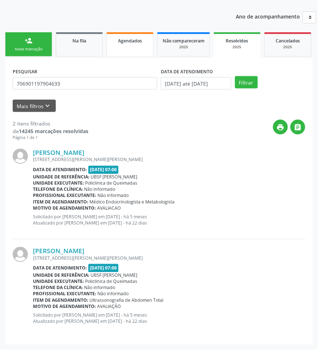
click at [123, 49] on link "Agendados" at bounding box center [130, 44] width 47 height 24
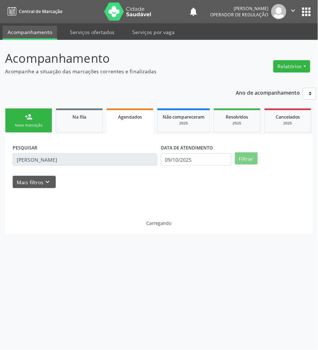
scroll to position [0, 0]
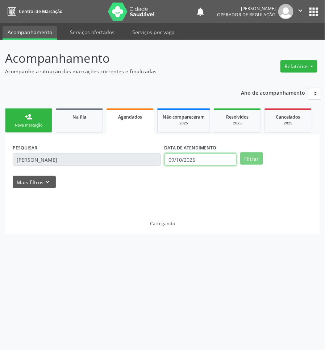
click at [196, 162] on input "09/10/2025" at bounding box center [201, 159] width 72 height 12
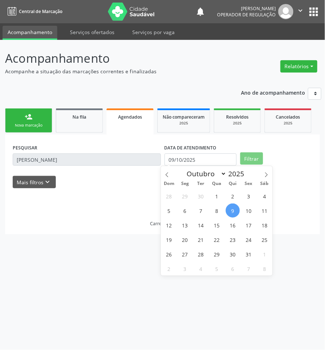
click at [208, 234] on div "28 29 30 1 2 3 4 5 6 7 8 9 10 11 12 13 14 15 16 17 18 19 20 21 22 23 24 25 26 2…" at bounding box center [217, 231] width 112 height 87
click at [192, 245] on div "28 29 30 1 2 3 4 5 6 7 8 9 10 11 12 13 14 15 16 17 18 19 20 21 22 23 24 25 26 2…" at bounding box center [217, 231] width 112 height 87
click at [184, 238] on span "20" at bounding box center [185, 239] width 14 height 14
type input "[DATE]"
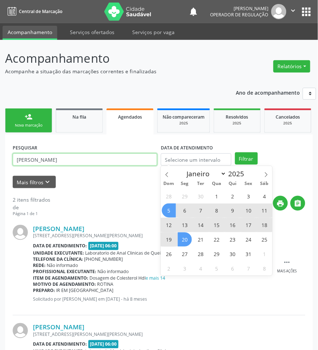
click at [105, 158] on input "[PERSON_NAME]" at bounding box center [85, 159] width 145 height 12
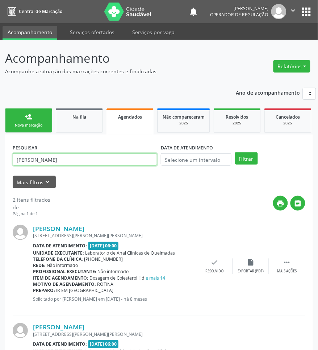
click at [105, 158] on input "[PERSON_NAME]" at bounding box center [85, 159] width 145 height 12
paste input "706901197904633"
type input "706901197904633"
click at [235, 152] on button "Filtrar" at bounding box center [246, 158] width 23 height 12
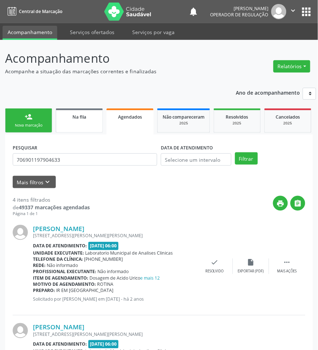
click at [98, 130] on link "Na fila" at bounding box center [79, 120] width 47 height 24
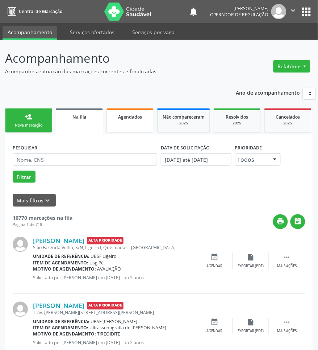
click at [130, 122] on link "Agendados" at bounding box center [130, 120] width 47 height 24
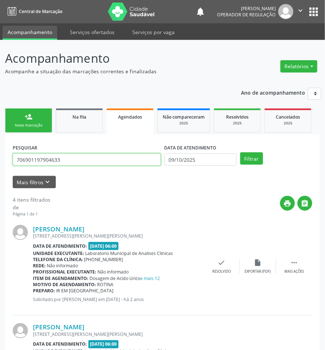
click at [93, 162] on input "706901197904633" at bounding box center [87, 159] width 148 height 12
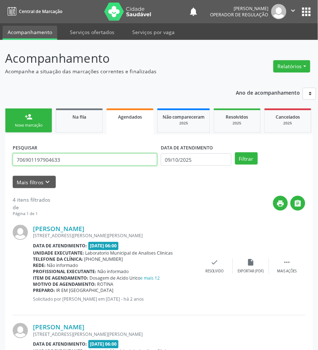
click at [122, 154] on input "706901197904633" at bounding box center [85, 159] width 145 height 12
paste input "808242942524"
type input "706808242942524"
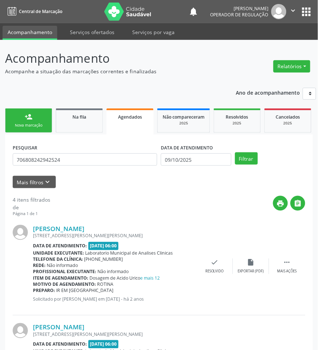
click at [167, 166] on div "DATA DE ATENDIMENTO [DATE]" at bounding box center [196, 156] width 74 height 28
click at [176, 165] on body "Central de Marcação notifications [PERSON_NAME] Operador de regulação  Configu…" at bounding box center [159, 175] width 318 height 350
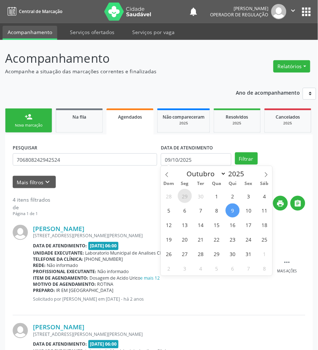
drag, startPoint x: 184, startPoint y: 200, endPoint x: 222, endPoint y: 184, distance: 41.1
click at [185, 200] on span "29" at bounding box center [185, 196] width 14 height 14
type input "[DATE]"
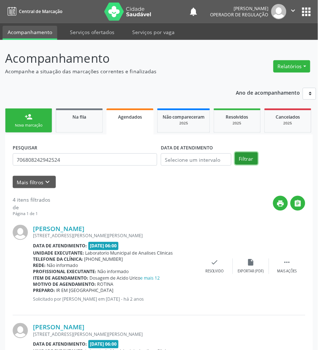
click at [248, 159] on button "Filtrar" at bounding box center [246, 158] width 23 height 12
click at [240, 109] on link "Resolvidos 2025" at bounding box center [237, 120] width 47 height 24
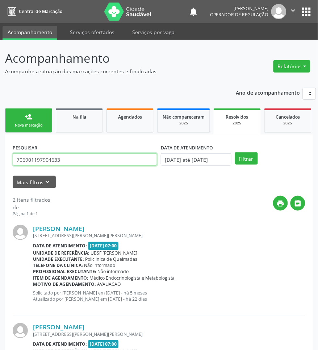
click at [128, 163] on input "706901197904633" at bounding box center [85, 159] width 145 height 12
paste input "808242942524"
click at [235, 152] on button "Filtrar" at bounding box center [246, 158] width 23 height 12
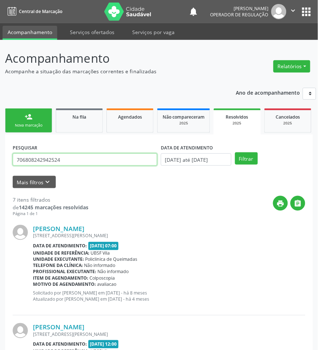
click at [77, 162] on input "706808242942524" at bounding box center [85, 159] width 145 height 12
paste input "0001408907903"
type input "700001408907903"
click at [235, 152] on button "Filtrar" at bounding box center [246, 158] width 23 height 12
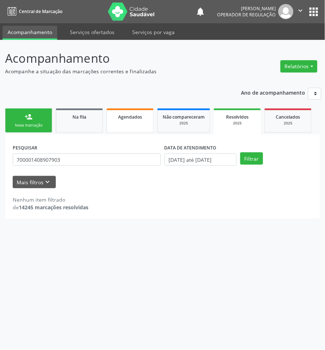
click at [138, 118] on span "Agendados" at bounding box center [130, 117] width 24 height 6
select select "9"
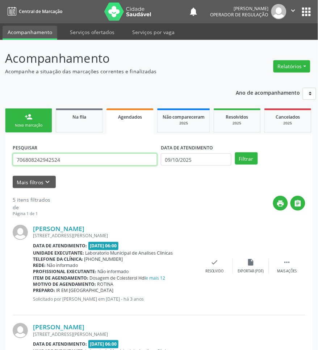
click at [113, 158] on input "706808242942524" at bounding box center [85, 159] width 145 height 12
click at [114, 158] on input "706808242942524" at bounding box center [85, 159] width 145 height 12
paste input "0001408907903"
type input "700001408907903"
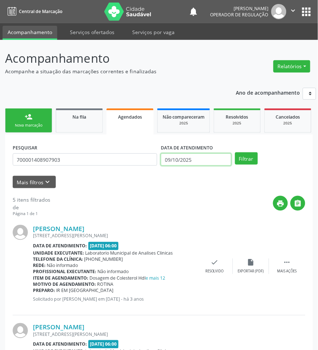
click at [177, 160] on input "09/10/2025" at bounding box center [196, 159] width 71 height 12
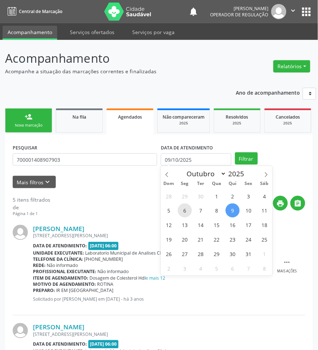
click at [180, 208] on span "6" at bounding box center [185, 210] width 14 height 14
type input "[DATE]"
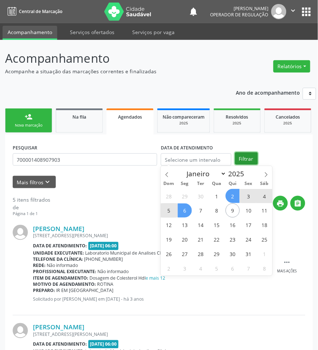
click at [250, 159] on button "Filtrar" at bounding box center [246, 158] width 23 height 12
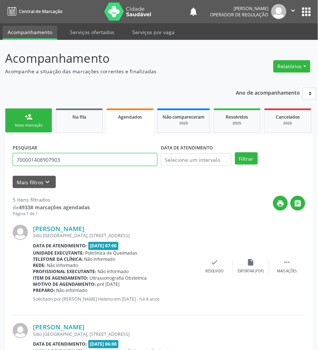
click at [60, 157] on input "700001408907903" at bounding box center [85, 159] width 145 height 12
paste input "[CREDIT_CARD_NUMBER]"
type input "700507165722459"
click at [235, 152] on button "Filtrar" at bounding box center [246, 158] width 23 height 12
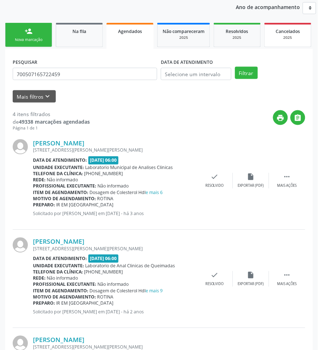
scroll to position [1, 0]
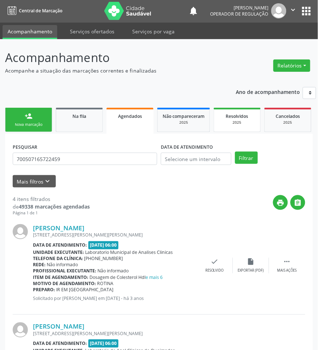
click at [236, 116] on span "Resolvidos" at bounding box center [237, 116] width 22 height 6
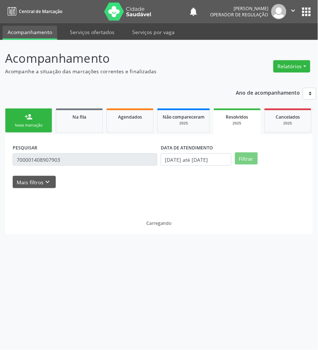
scroll to position [0, 0]
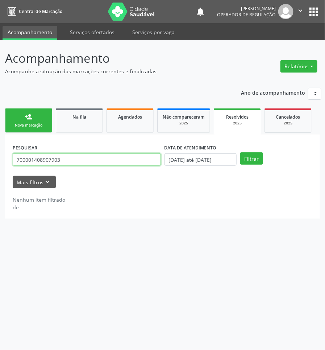
click at [69, 161] on input "700001408907903" at bounding box center [87, 159] width 148 height 12
click at [69, 160] on input "700001408907903" at bounding box center [87, 159] width 148 height 12
paste input "[CREDIT_CARD_NUMBER]"
click at [240, 152] on button "Filtrar" at bounding box center [251, 158] width 23 height 12
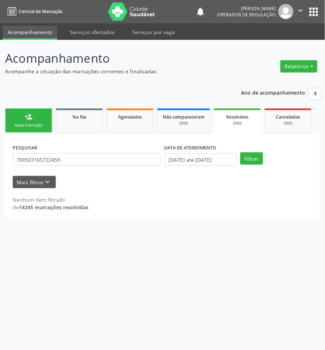
click at [33, 151] on label "PESQUISAR" at bounding box center [25, 147] width 25 height 11
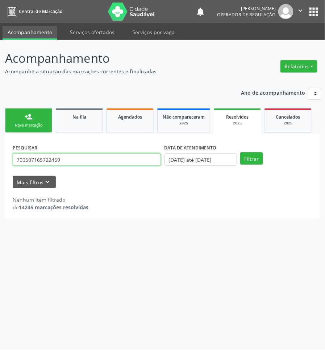
click at [38, 158] on input "700507165722459" at bounding box center [87, 159] width 148 height 12
paste input "8104540351132"
type input "708104540351132"
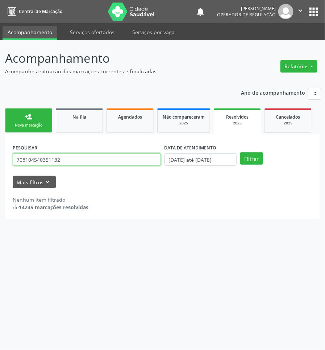
click at [240, 152] on button "Filtrar" at bounding box center [251, 158] width 23 height 12
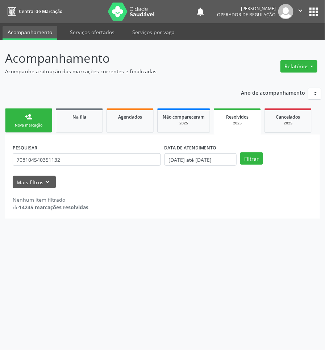
click at [156, 121] on ul "person_add Nova marcação Na fila Agendados Não compareceram 2025 Resolvidos 202…" at bounding box center [162, 121] width 315 height 28
click at [149, 120] on link "Agendados" at bounding box center [130, 120] width 47 height 24
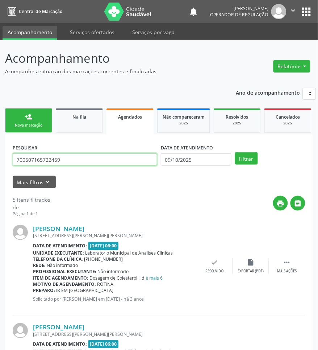
click at [75, 154] on input "700507165722459" at bounding box center [85, 159] width 145 height 12
paste input "8104540351132"
type input "708104540351132"
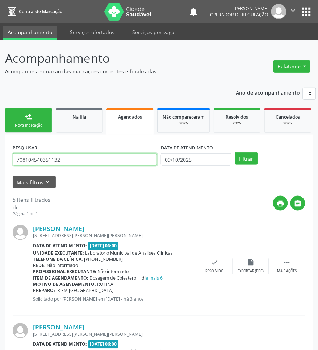
click at [235, 152] on button "Filtrar" at bounding box center [246, 158] width 23 height 12
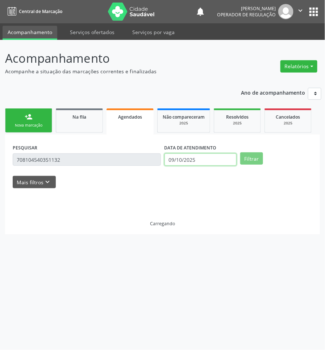
click at [182, 161] on input "09/10/2025" at bounding box center [201, 159] width 72 height 12
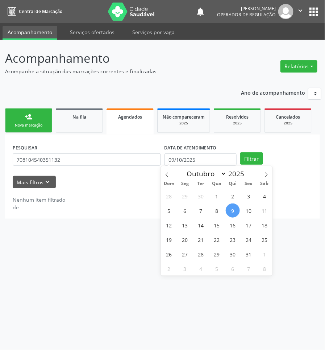
click at [192, 219] on div "28 29 30 1 2 3 4 5 6 7 8 9 10 11 12 13 14 15 16 17 18 19 20 21 22 23 24 25 26 2…" at bounding box center [217, 231] width 112 height 87
click at [202, 209] on span "7" at bounding box center [201, 210] width 14 height 14
type input "[DATE]"
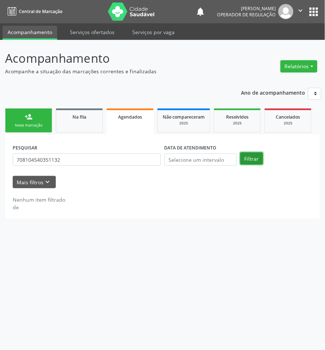
click at [252, 162] on button "Filtrar" at bounding box center [251, 158] width 23 height 12
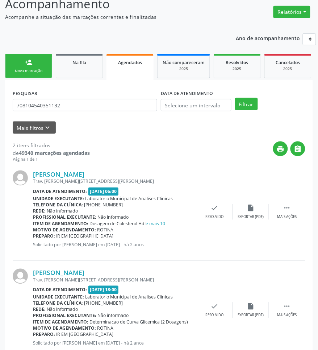
scroll to position [76, 0]
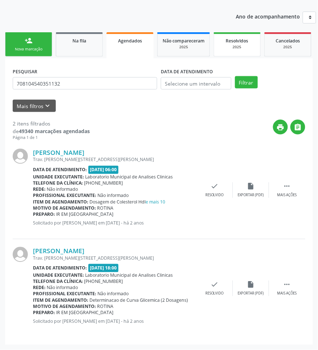
click at [224, 38] on div "Resolvidos" at bounding box center [237, 41] width 36 height 8
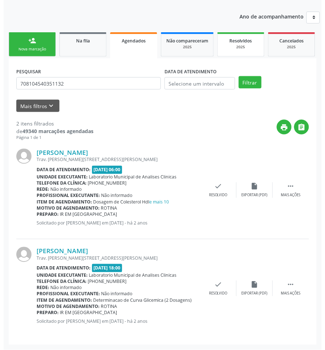
scroll to position [0, 0]
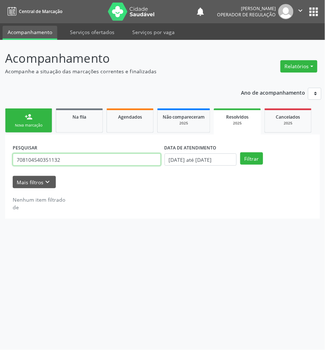
click at [65, 159] on input "708104540351132" at bounding box center [87, 159] width 148 height 12
click at [240, 152] on button "Filtrar" at bounding box center [251, 158] width 23 height 12
